Goal: Check status: Check status

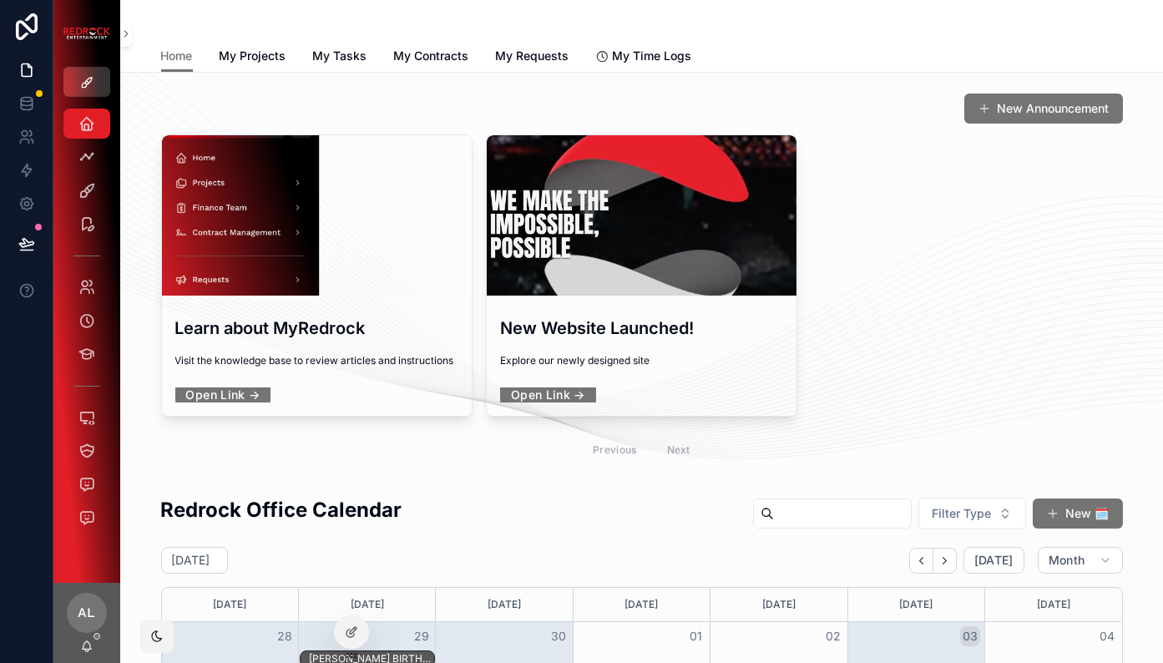
click at [80, 78] on icon "scrollable content" at bounding box center [86, 82] width 13 height 13
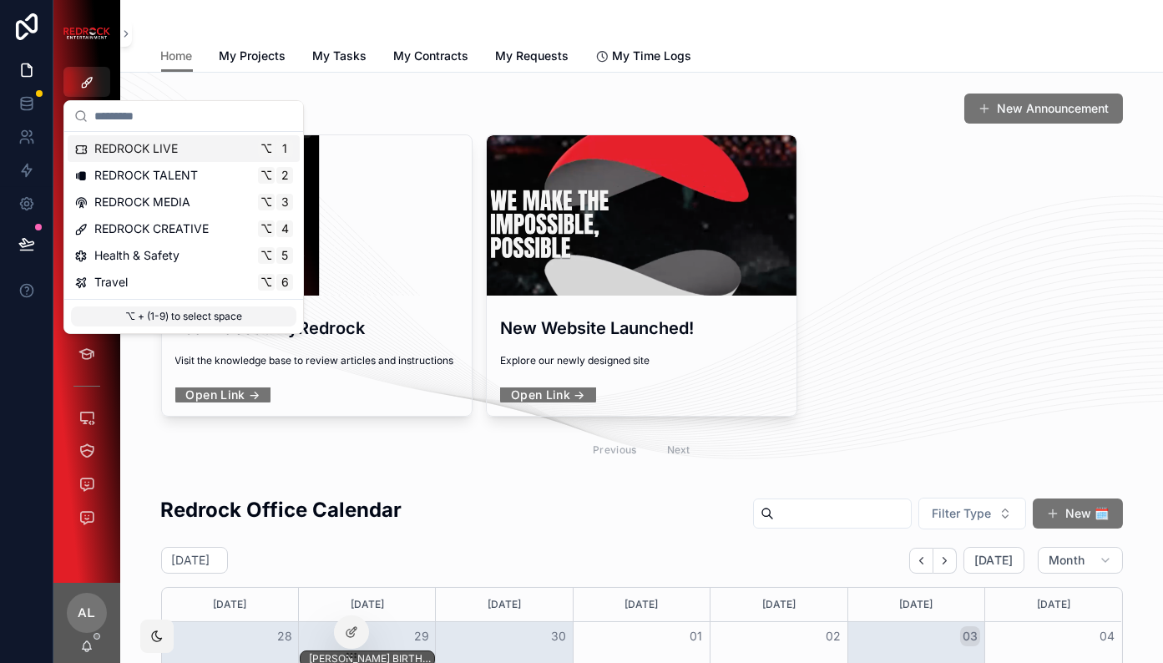
click at [112, 153] on span "REDROCK LIVE" at bounding box center [135, 148] width 83 height 17
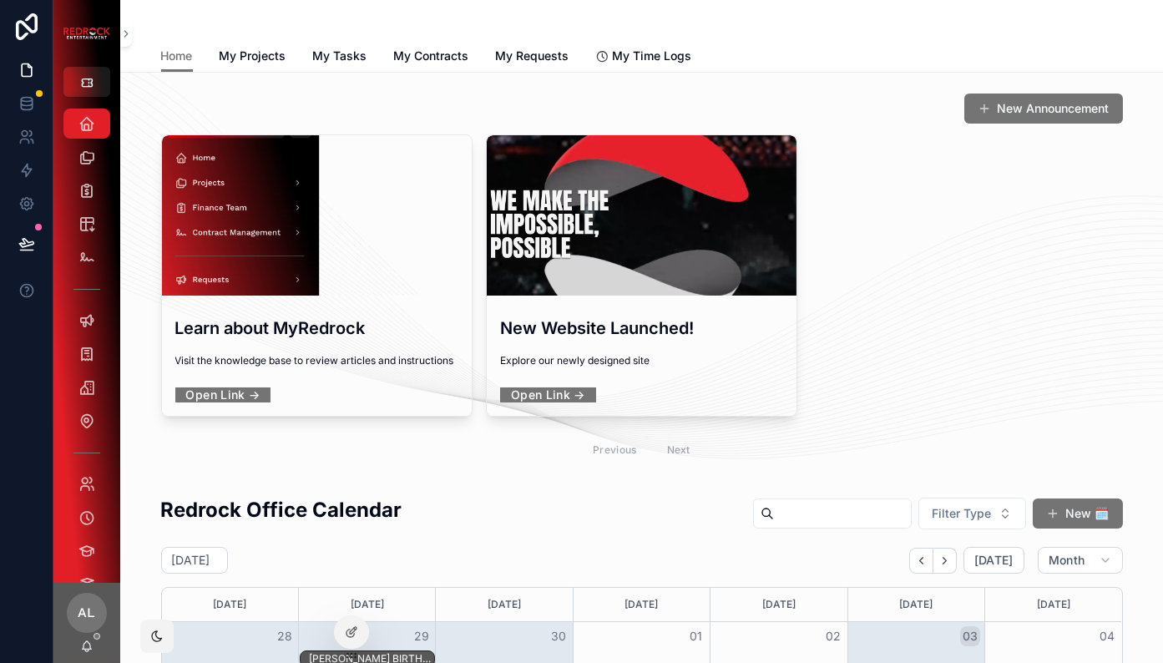
click at [536, 67] on link "My Requests" at bounding box center [532, 57] width 73 height 33
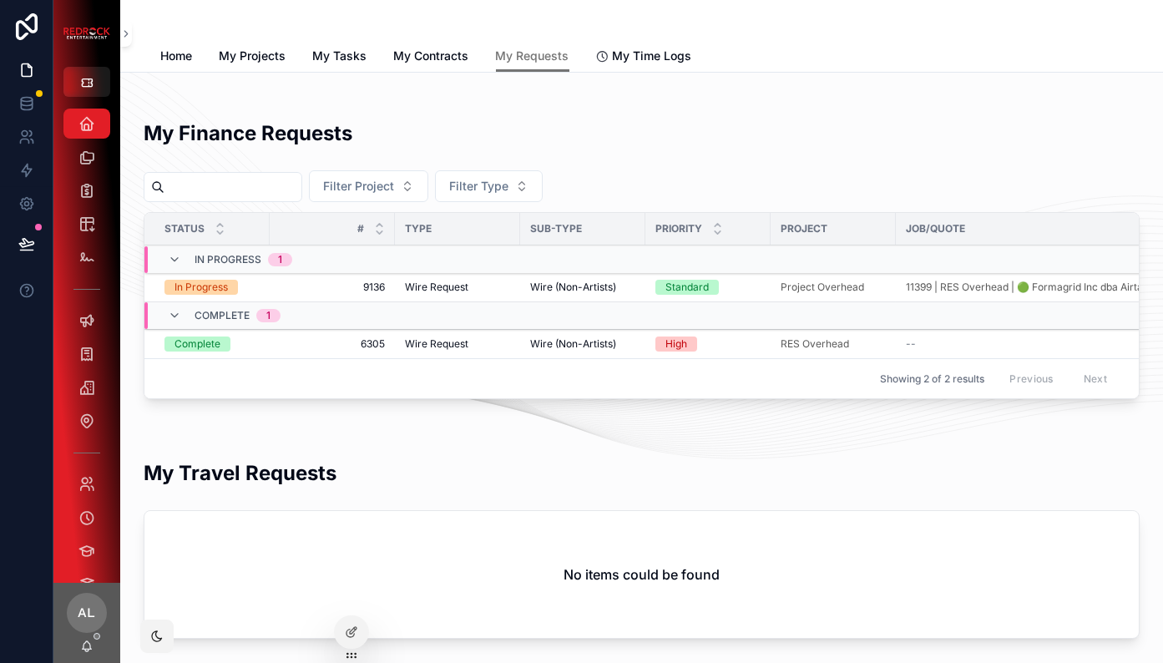
click at [317, 343] on span "6305" at bounding box center [332, 343] width 105 height 13
click at [292, 286] on span "9136" at bounding box center [332, 286] width 105 height 13
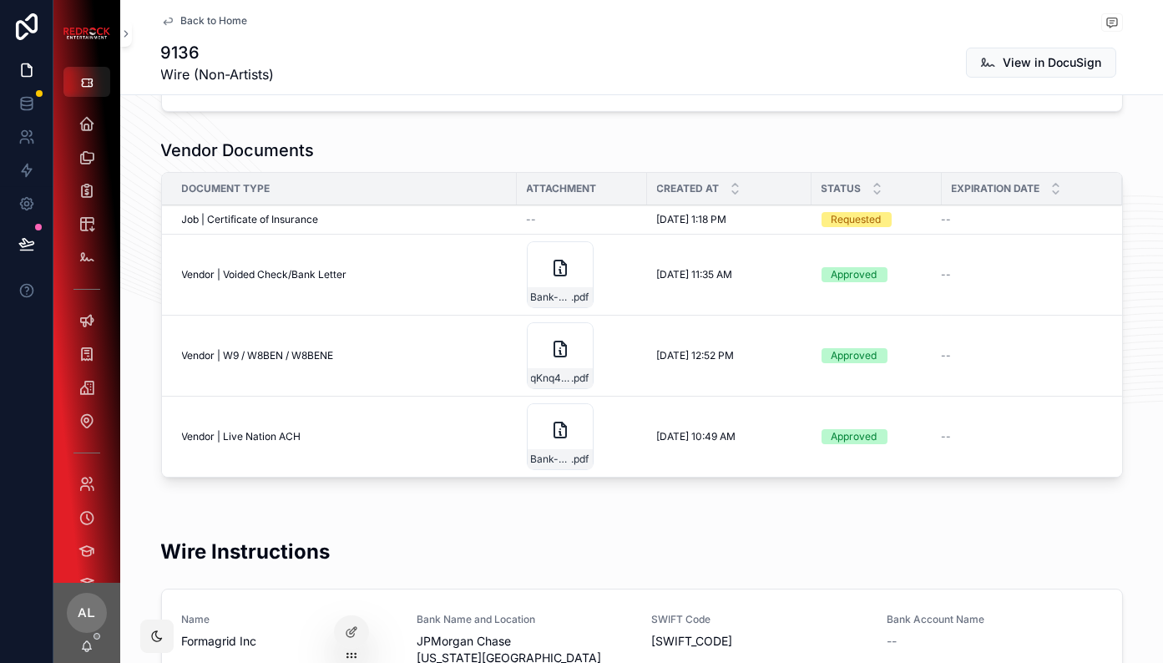
scroll to position [1751, 0]
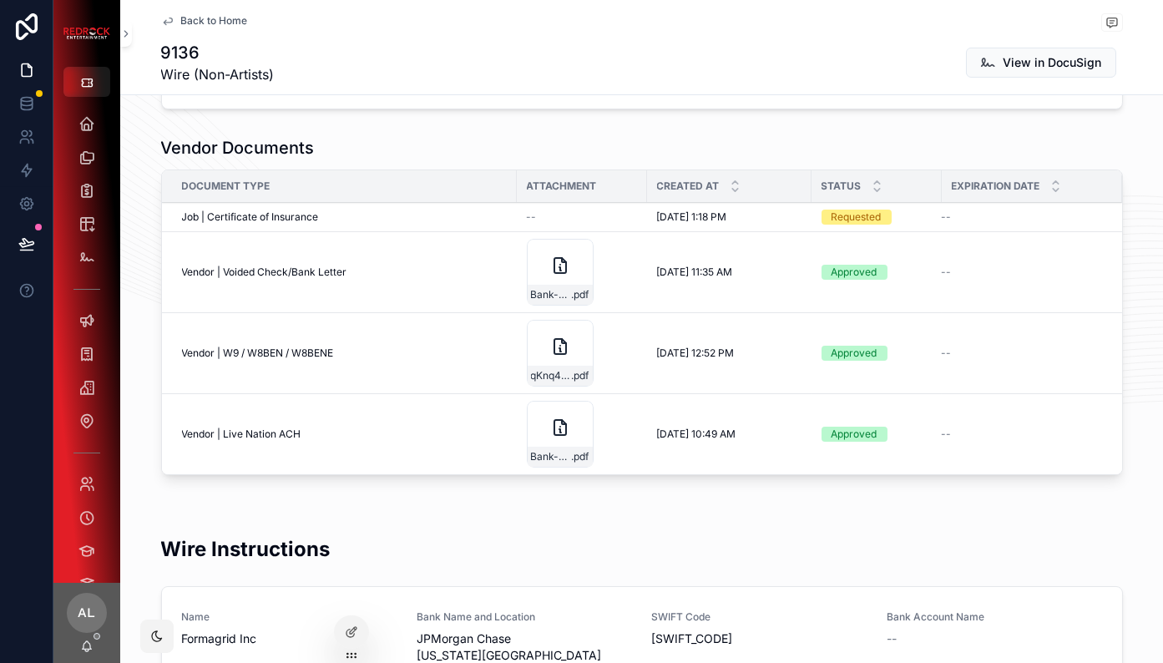
click at [699, 210] on span "[DATE] 1:18 PM" at bounding box center [692, 216] width 70 height 13
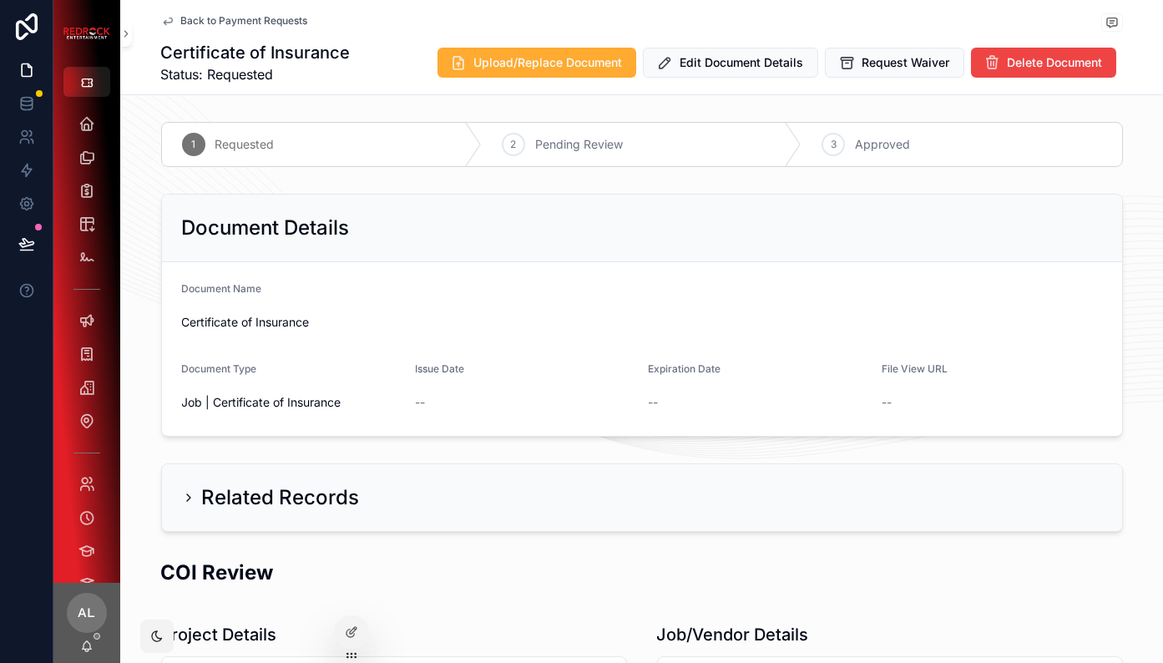
click at [234, 18] on span "Back to Payment Requests" at bounding box center [244, 20] width 127 height 13
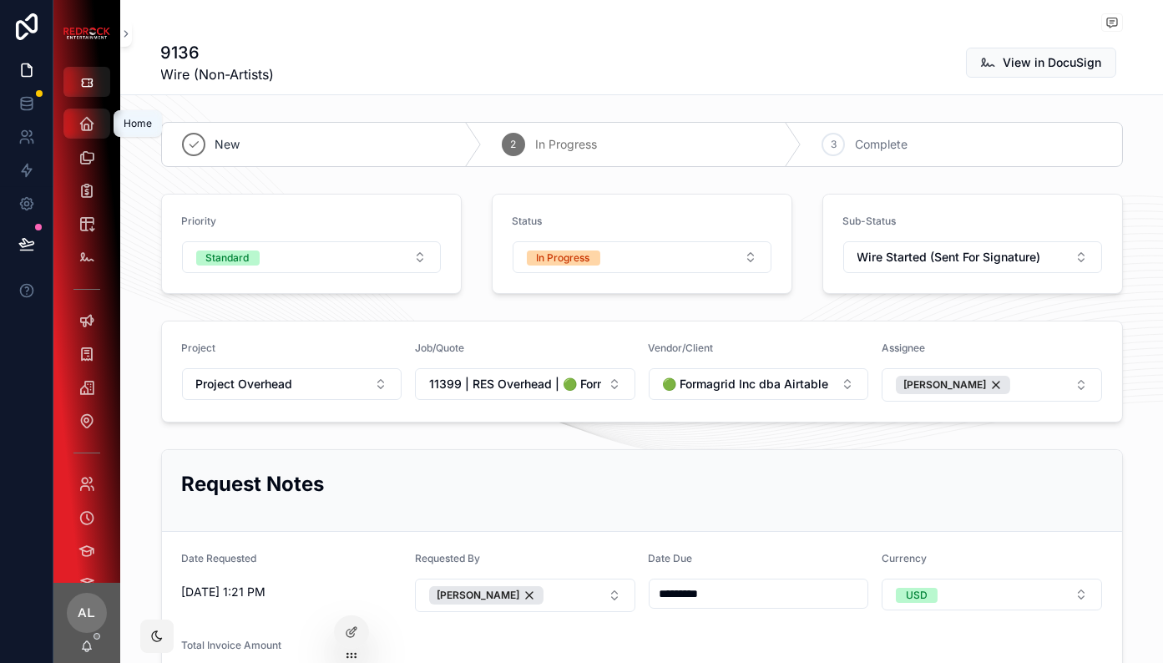
click at [87, 120] on icon "scrollable content" at bounding box center [86, 123] width 17 height 17
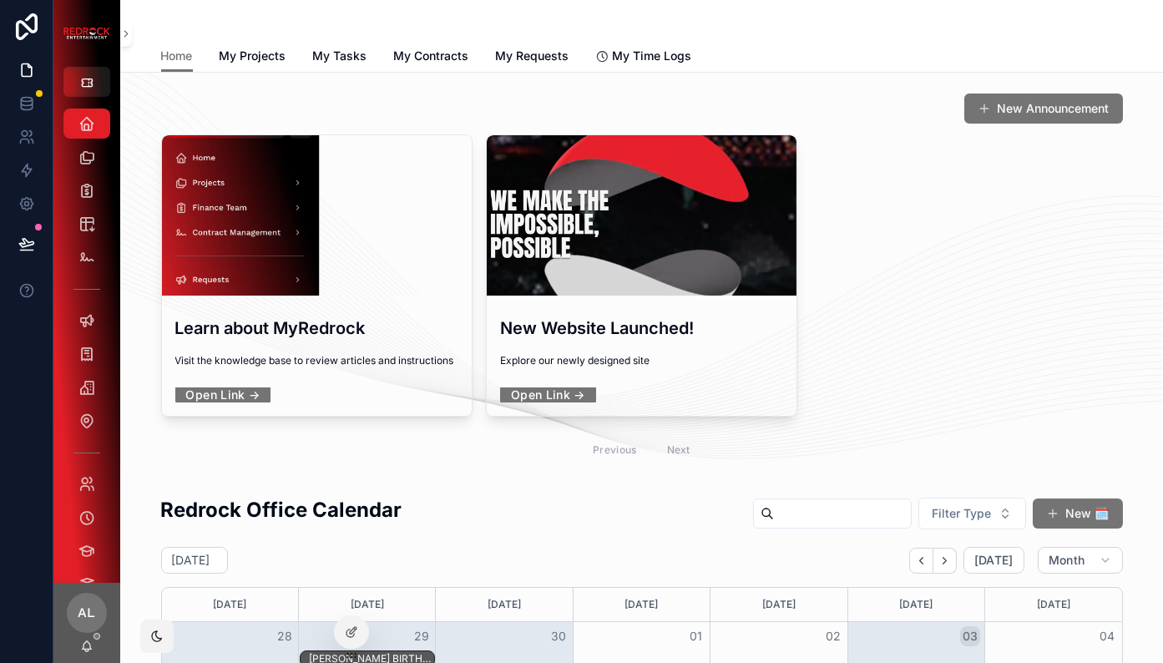
click at [273, 67] on link "My Projects" at bounding box center [252, 57] width 67 height 33
